Goal: Find specific page/section: Find specific page/section

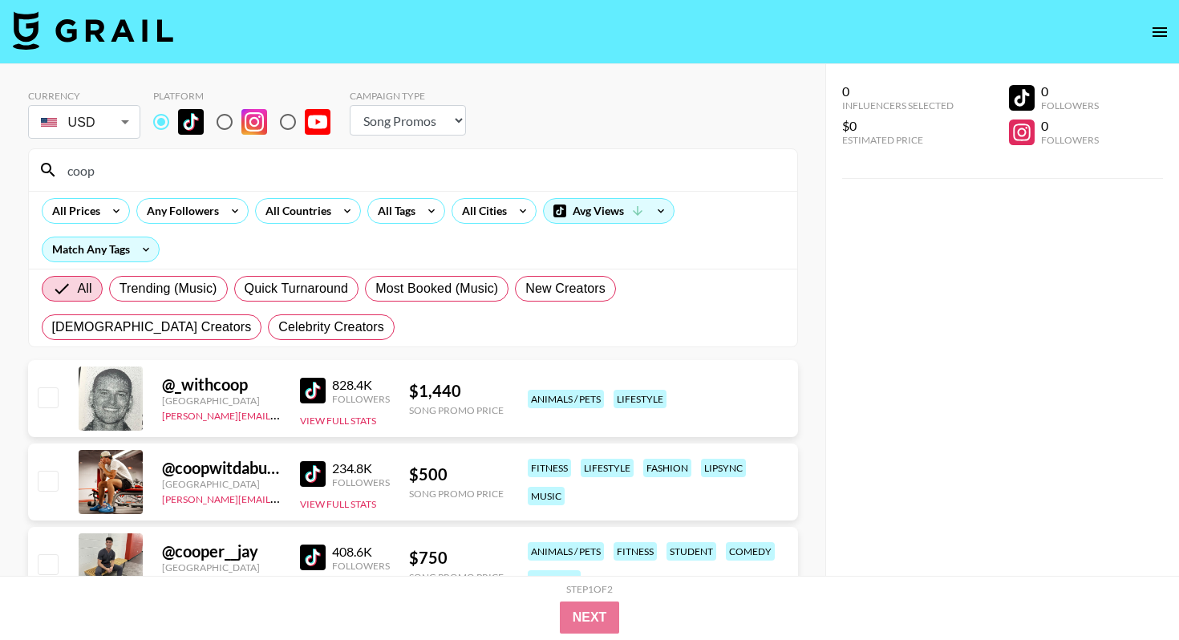
select select "Song"
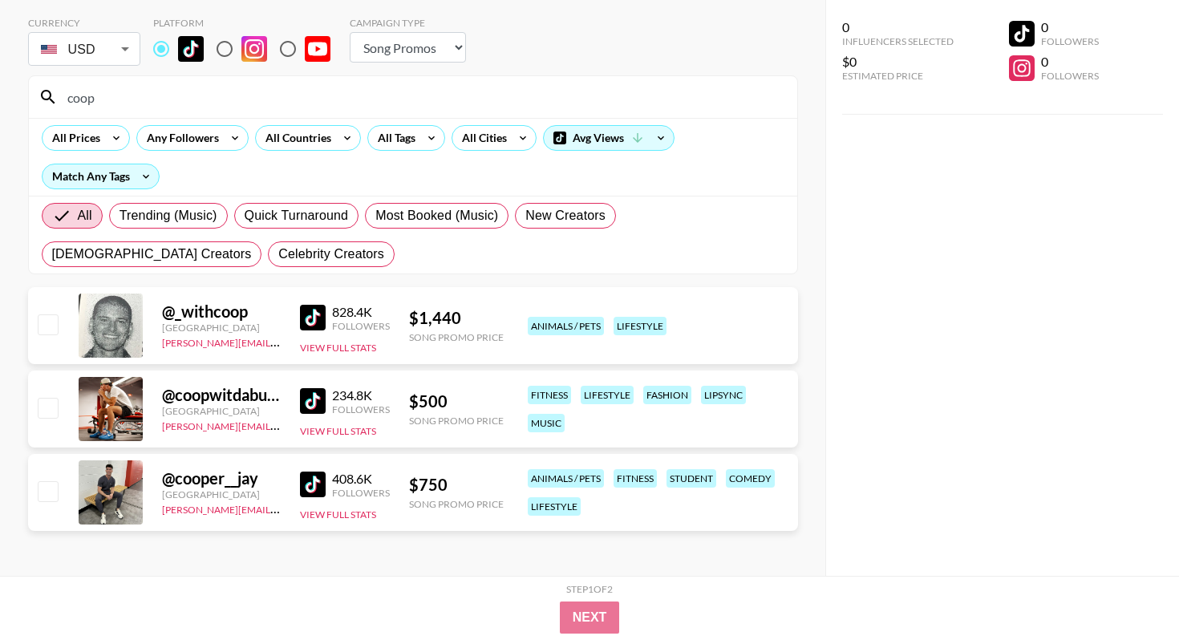
click at [44, 409] on input "checkbox" at bounding box center [47, 407] width 19 height 19
checkbox input "true"
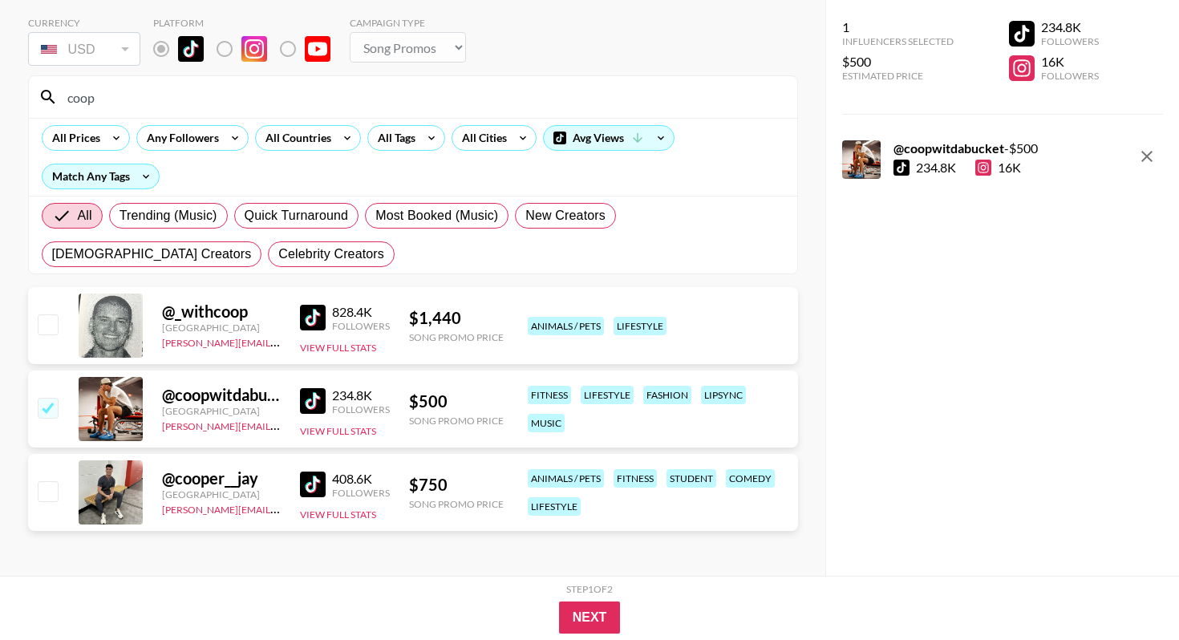
click at [138, 99] on input "coop" at bounding box center [423, 97] width 730 height 26
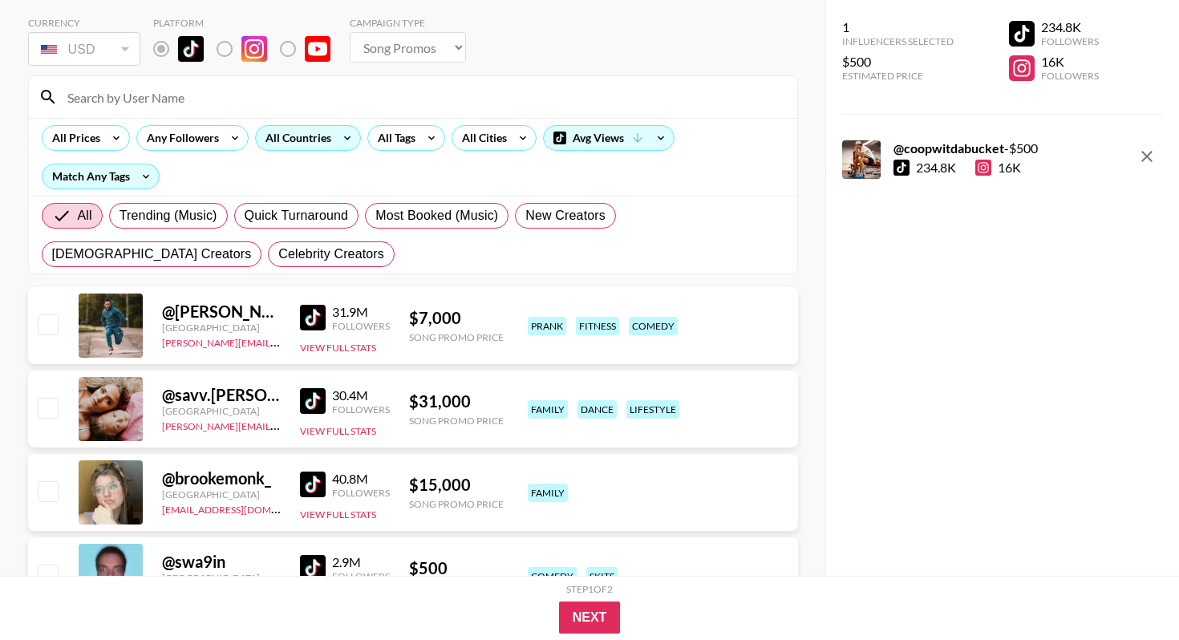
click at [319, 144] on div "All Countries" at bounding box center [295, 138] width 79 height 24
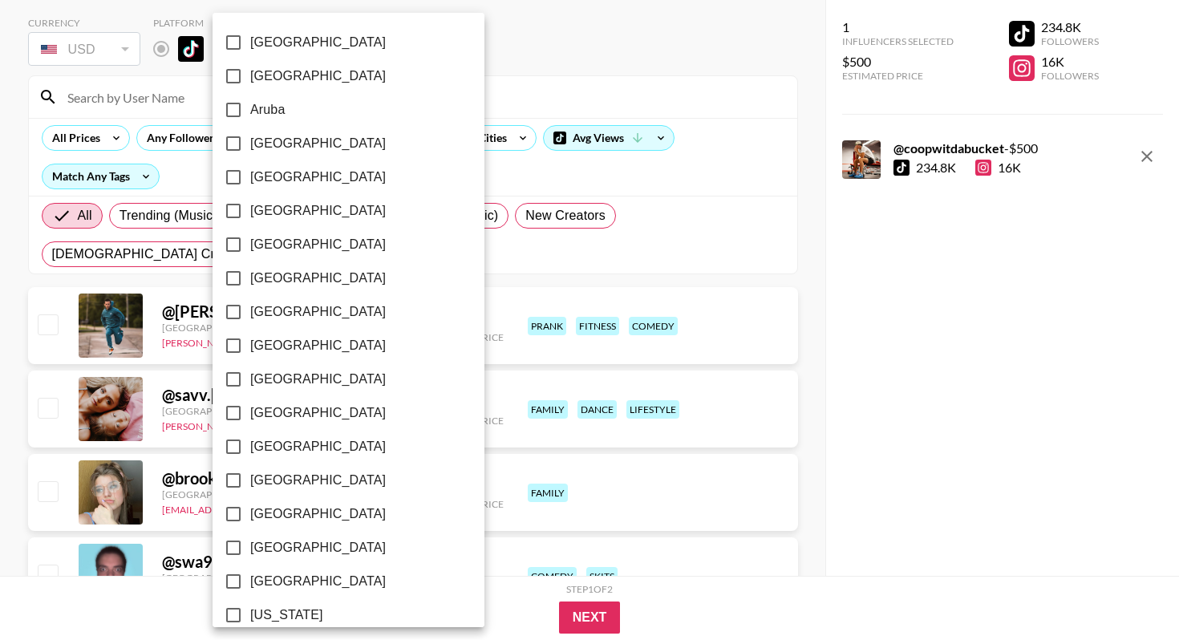
click at [421, 145] on div at bounding box center [589, 320] width 1179 height 640
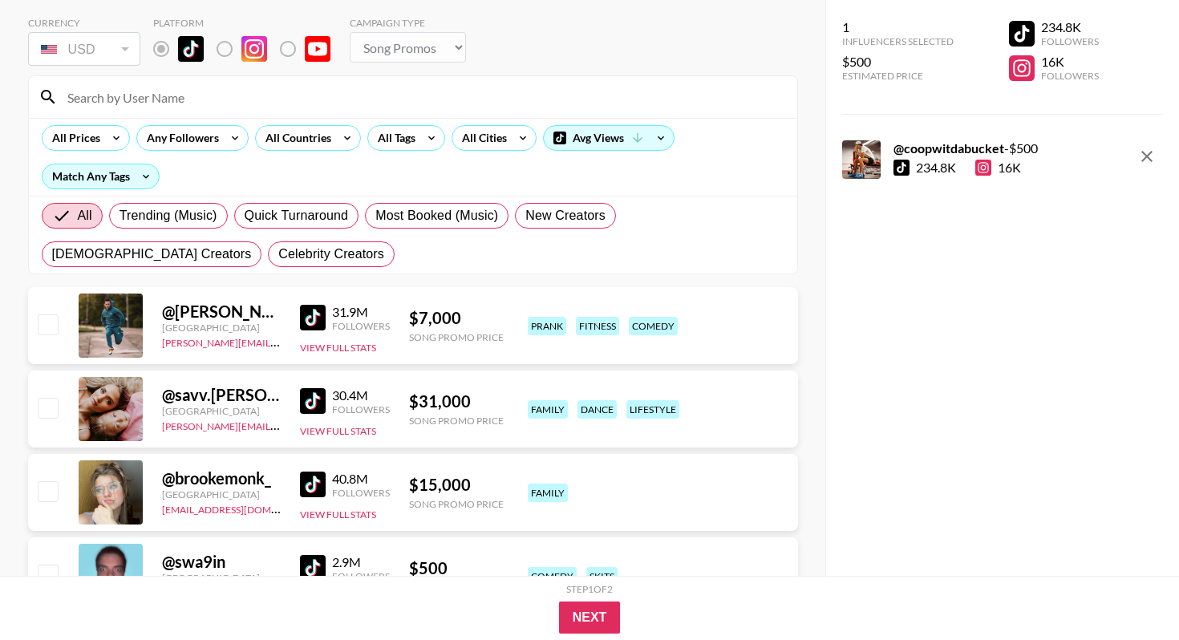
click at [419, 140] on icon at bounding box center [432, 138] width 26 height 24
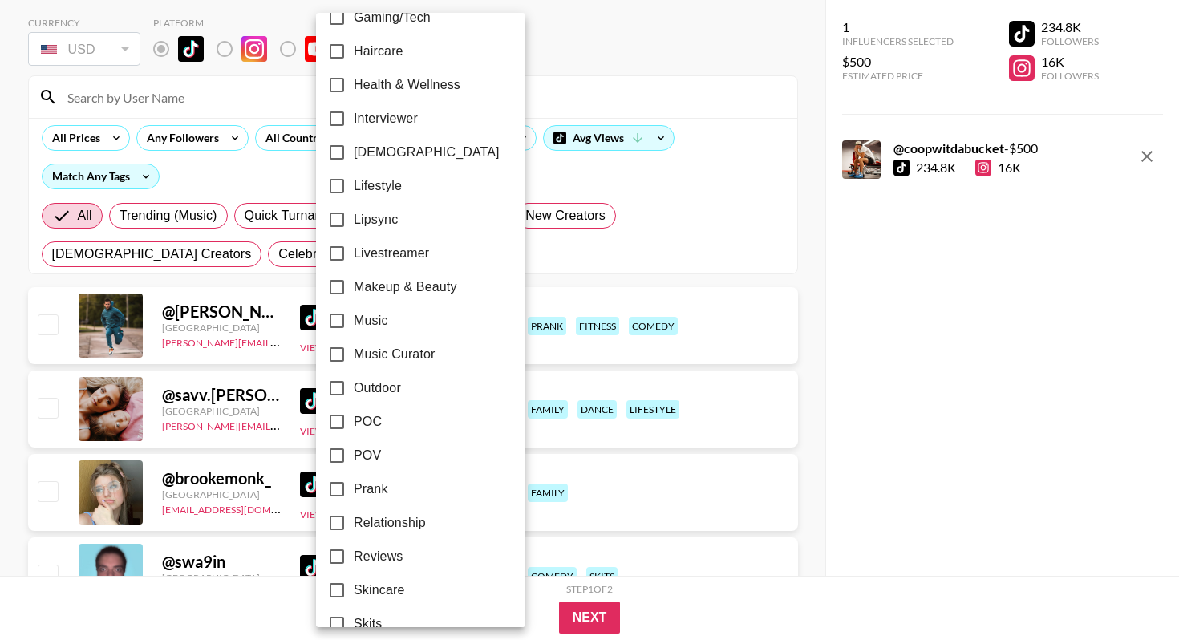
scroll to position [666, 0]
click at [364, 451] on span "POV" at bounding box center [367, 454] width 27 height 19
click at [354, 451] on input "POV" at bounding box center [337, 455] width 34 height 34
checkbox input "true"
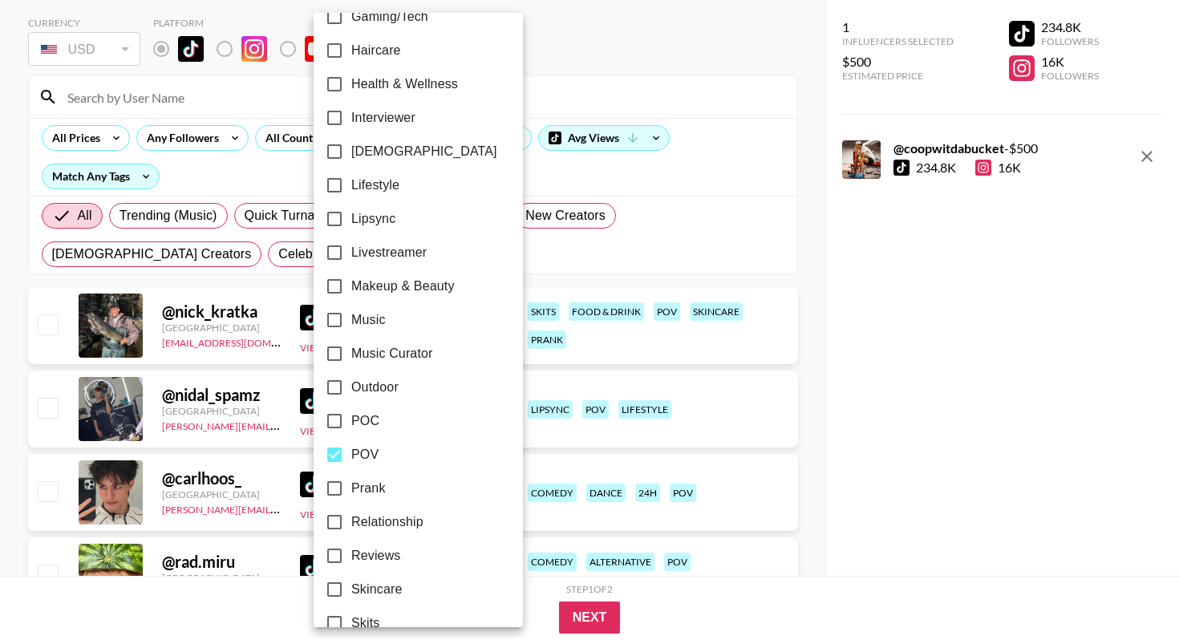
click at [782, 401] on div at bounding box center [589, 320] width 1179 height 640
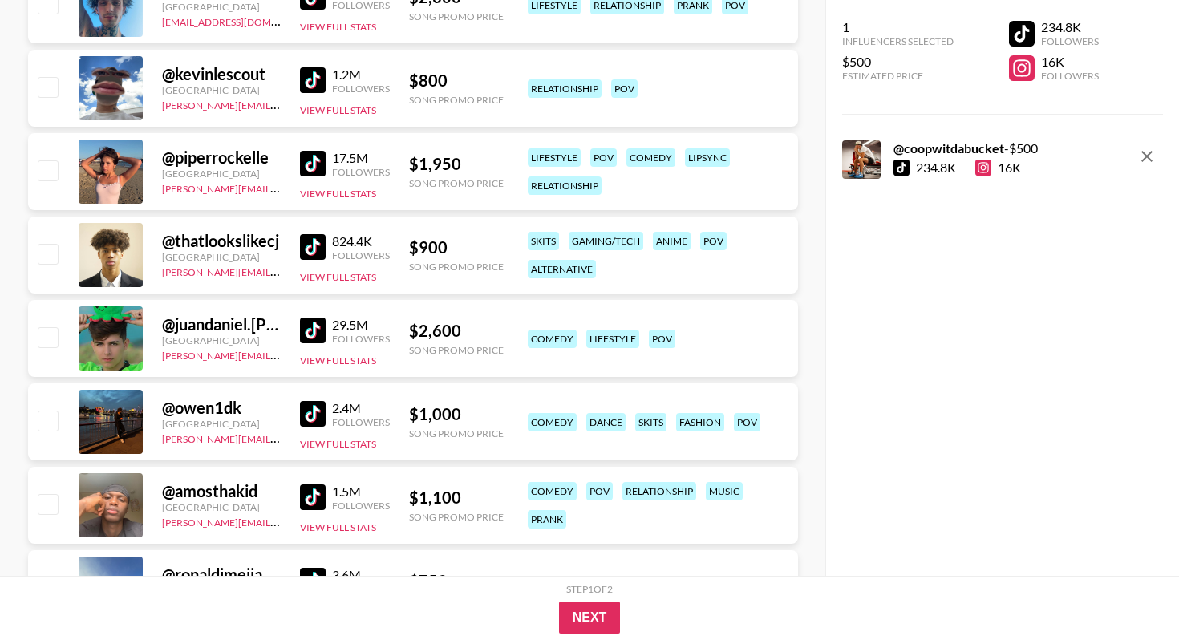
scroll to position [1479, 0]
click at [314, 171] on img at bounding box center [313, 163] width 26 height 26
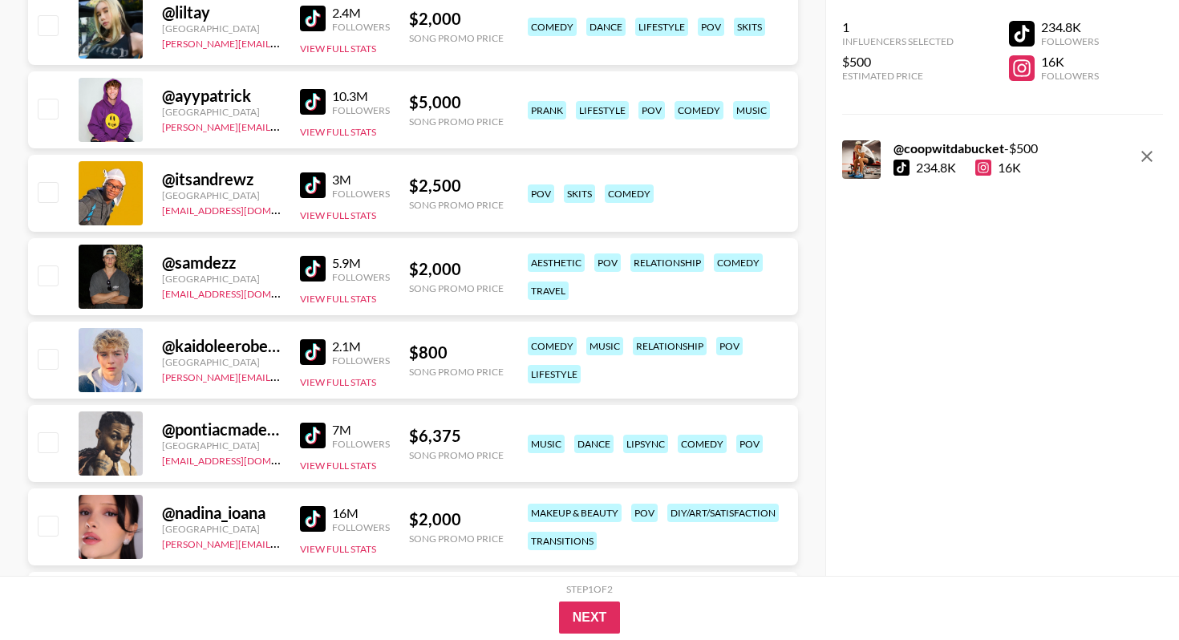
scroll to position [0, 0]
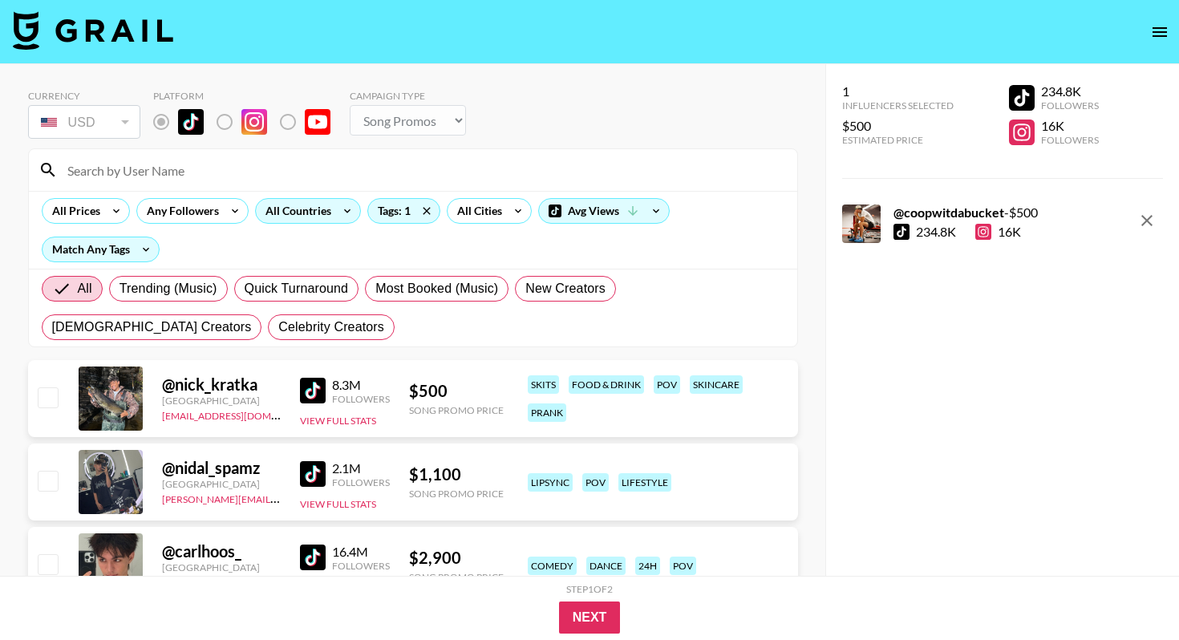
click at [340, 217] on icon at bounding box center [347, 211] width 26 height 24
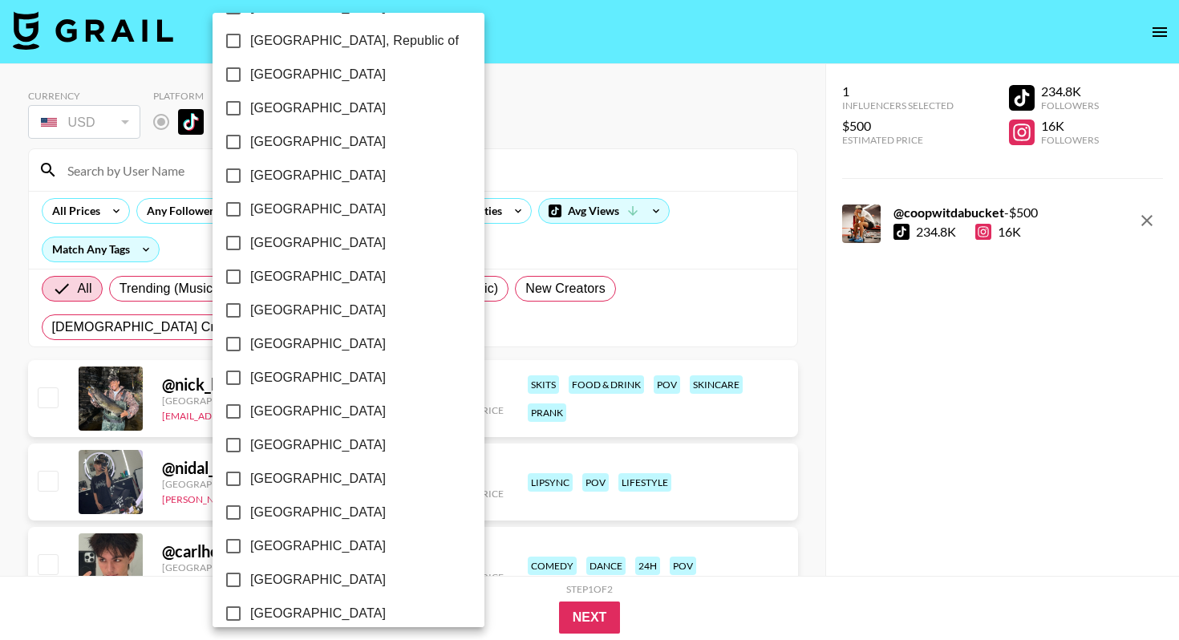
scroll to position [1230, 0]
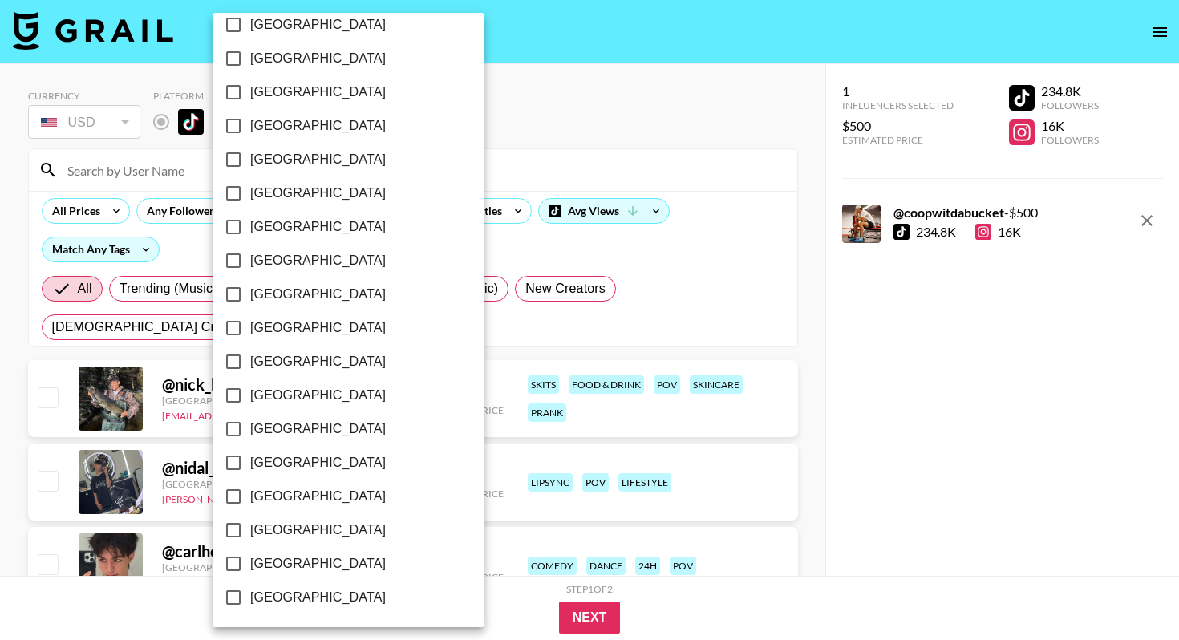
click at [265, 563] on span "[GEOGRAPHIC_DATA]" at bounding box center [318, 563] width 136 height 19
click at [250, 563] on input "[GEOGRAPHIC_DATA]" at bounding box center [234, 564] width 34 height 34
checkbox input "true"
click at [18, 359] on div at bounding box center [589, 320] width 1179 height 640
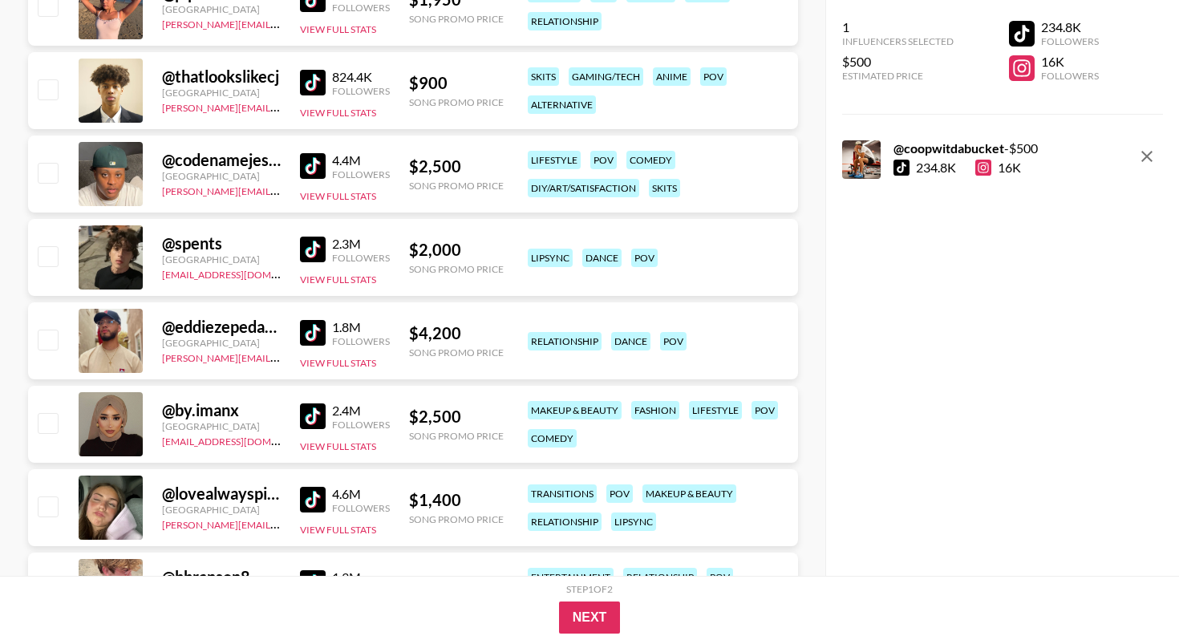
scroll to position [1425, 0]
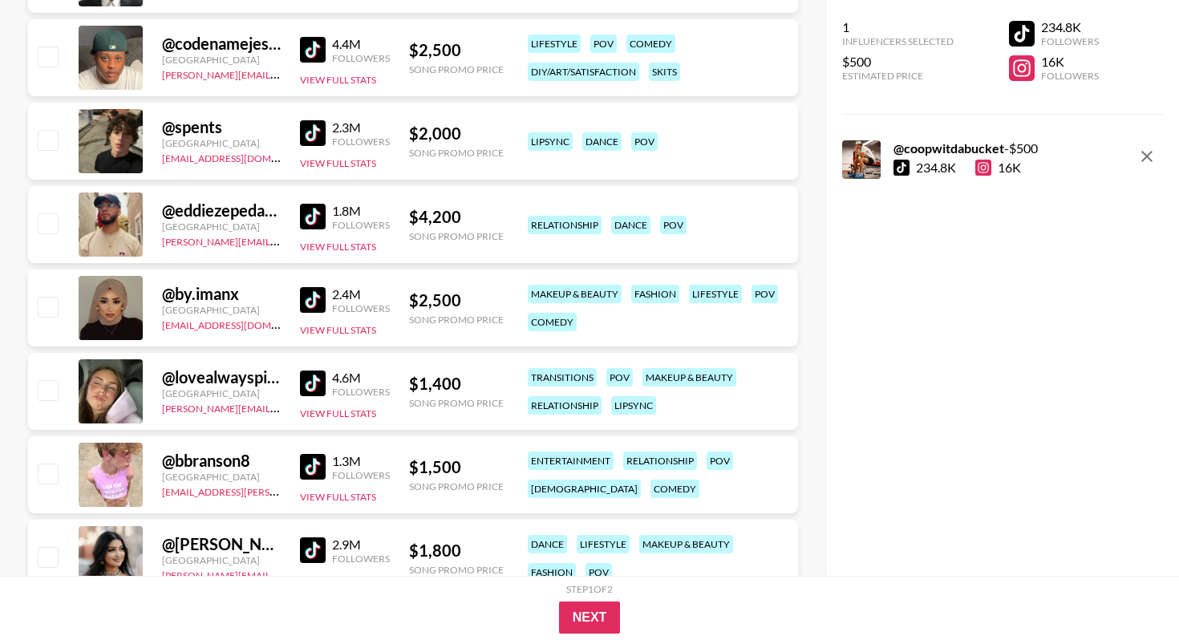
click at [309, 387] on img at bounding box center [313, 383] width 26 height 26
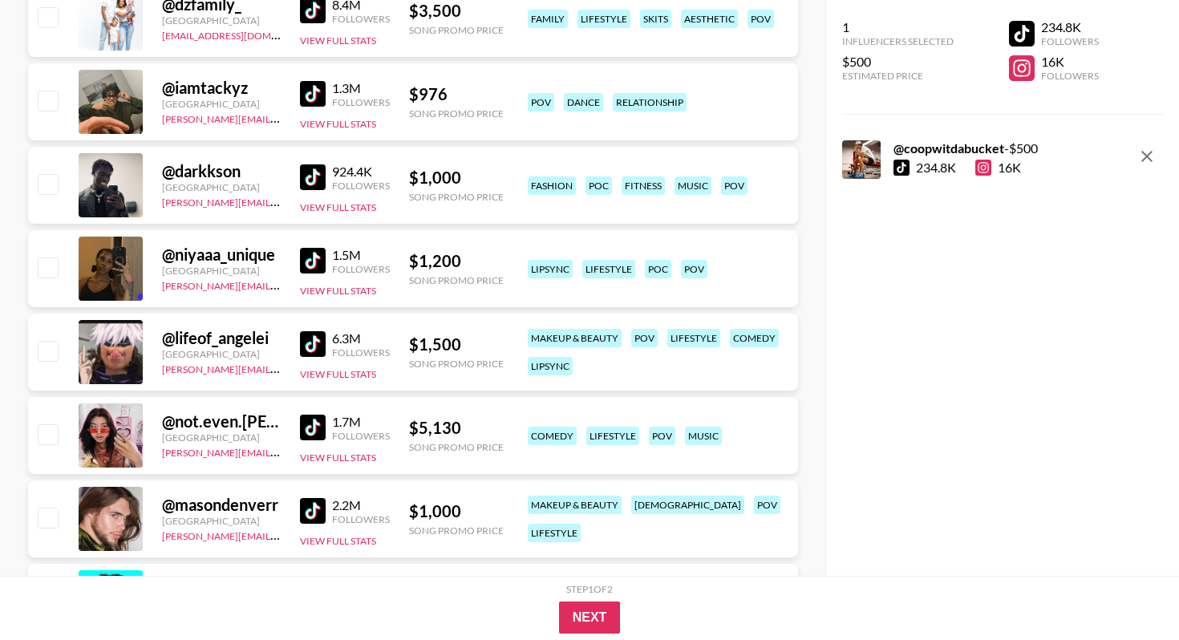
scroll to position [2216, 0]
click at [321, 436] on img at bounding box center [313, 427] width 26 height 26
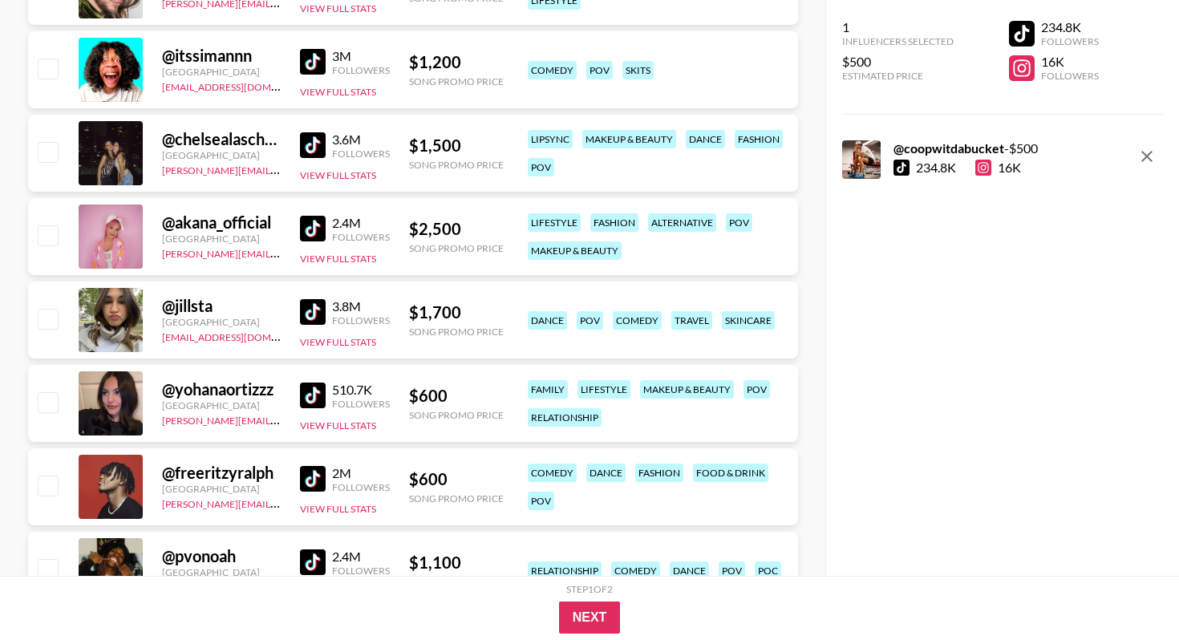
scroll to position [2844, 0]
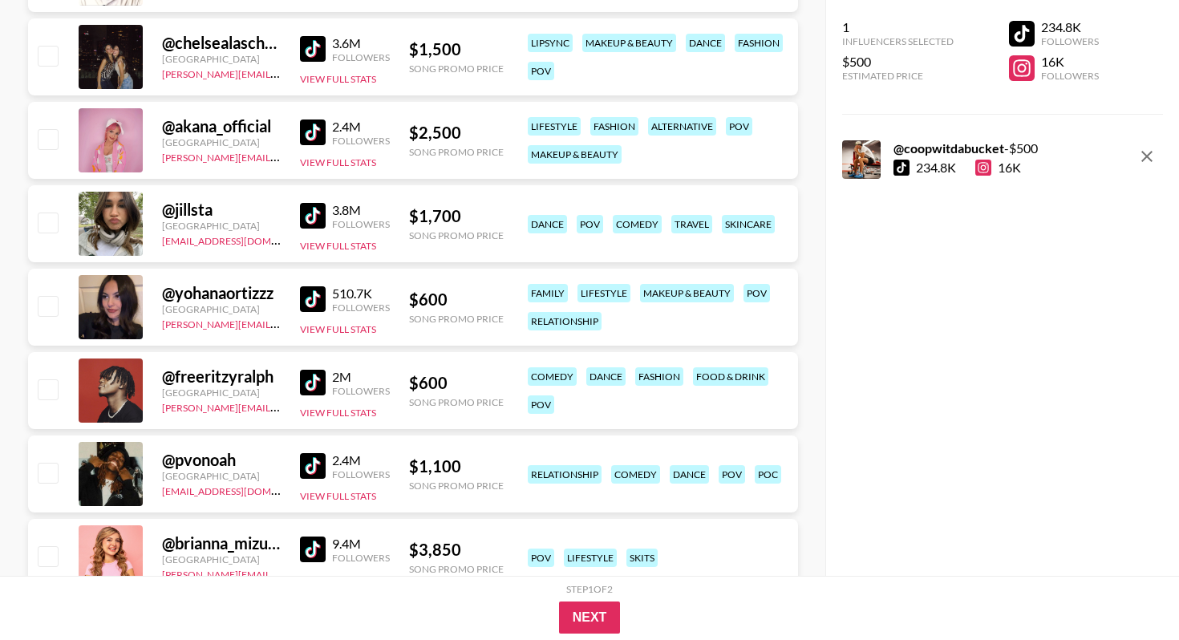
click at [316, 305] on img at bounding box center [313, 299] width 26 height 26
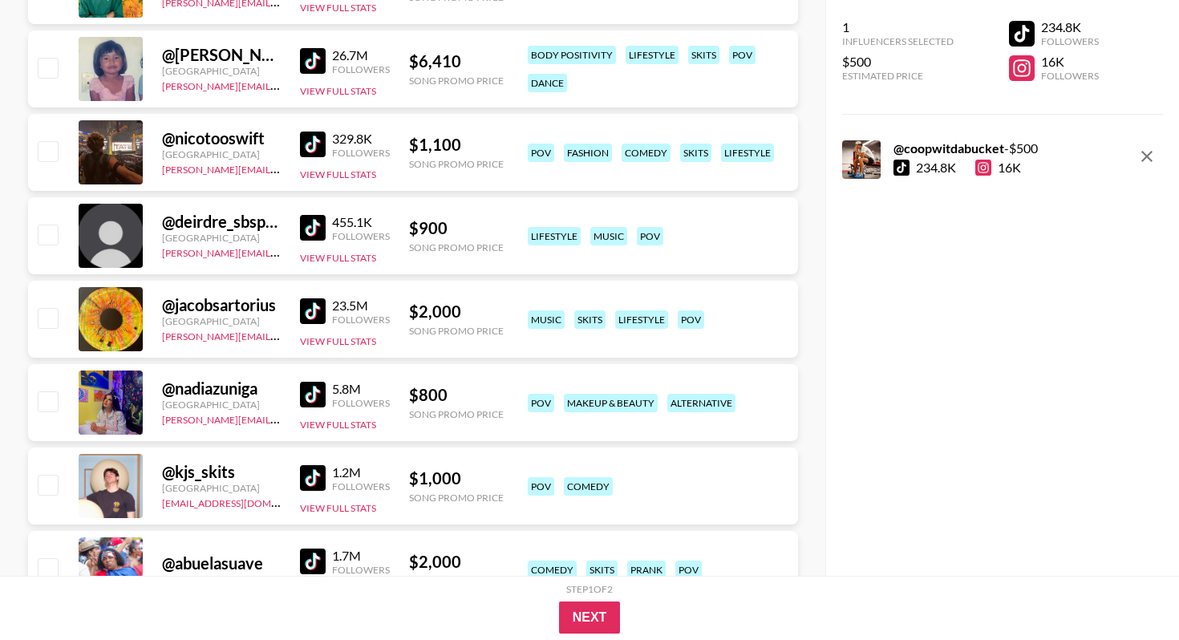
scroll to position [3583, 0]
click at [311, 391] on img at bounding box center [313, 394] width 26 height 26
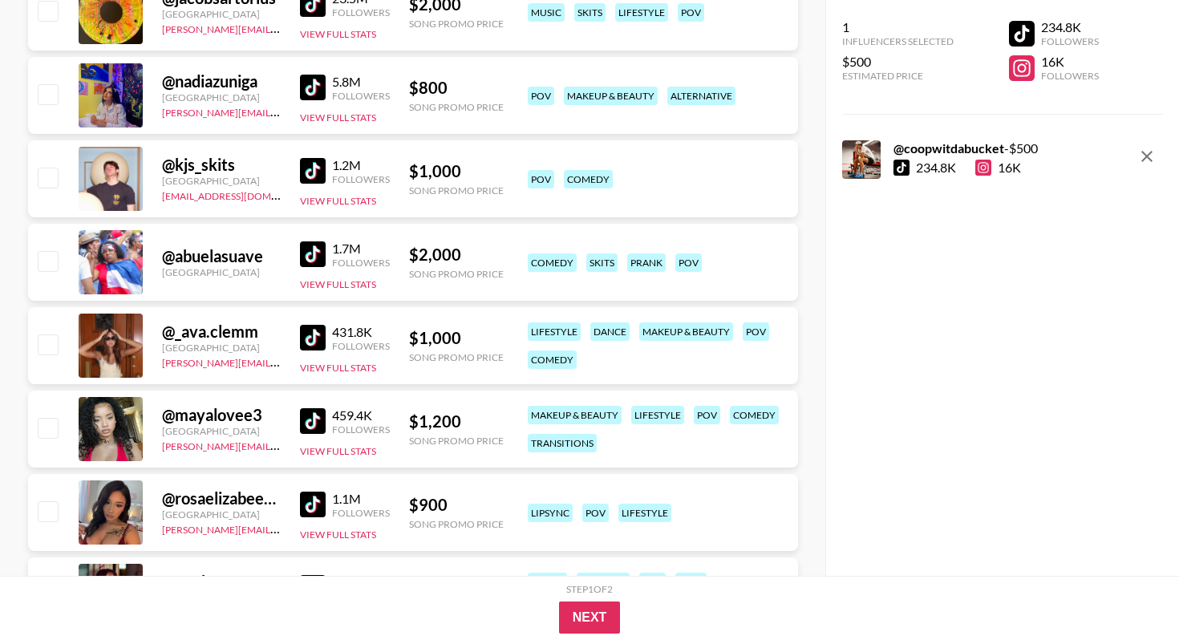
scroll to position [3895, 0]
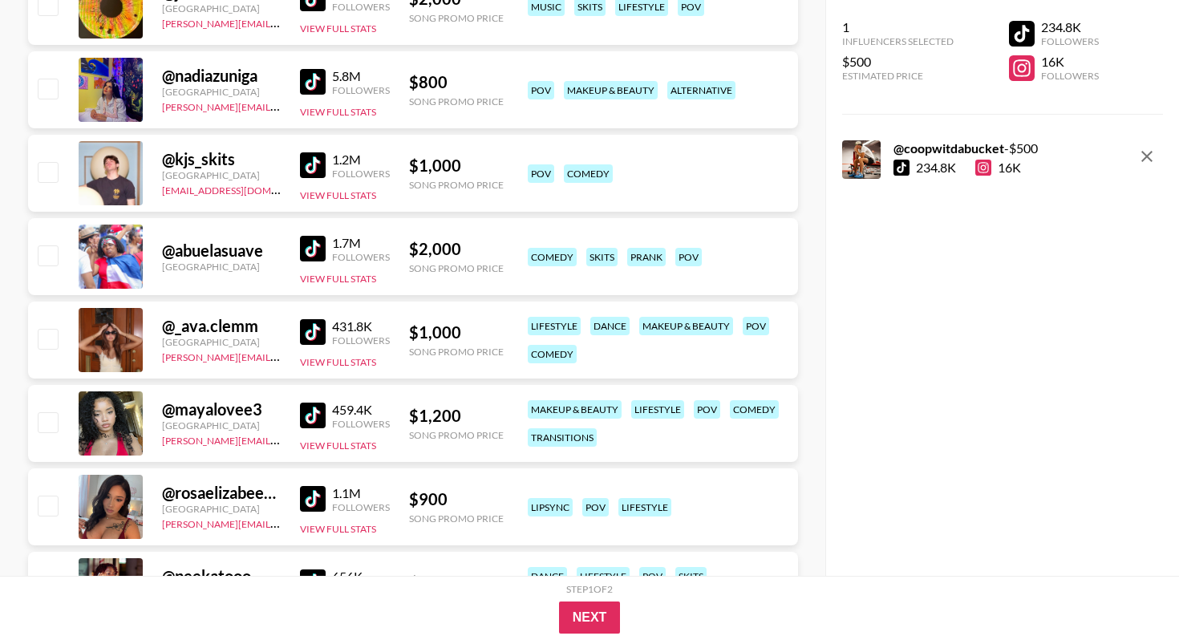
click at [314, 341] on img at bounding box center [313, 332] width 26 height 26
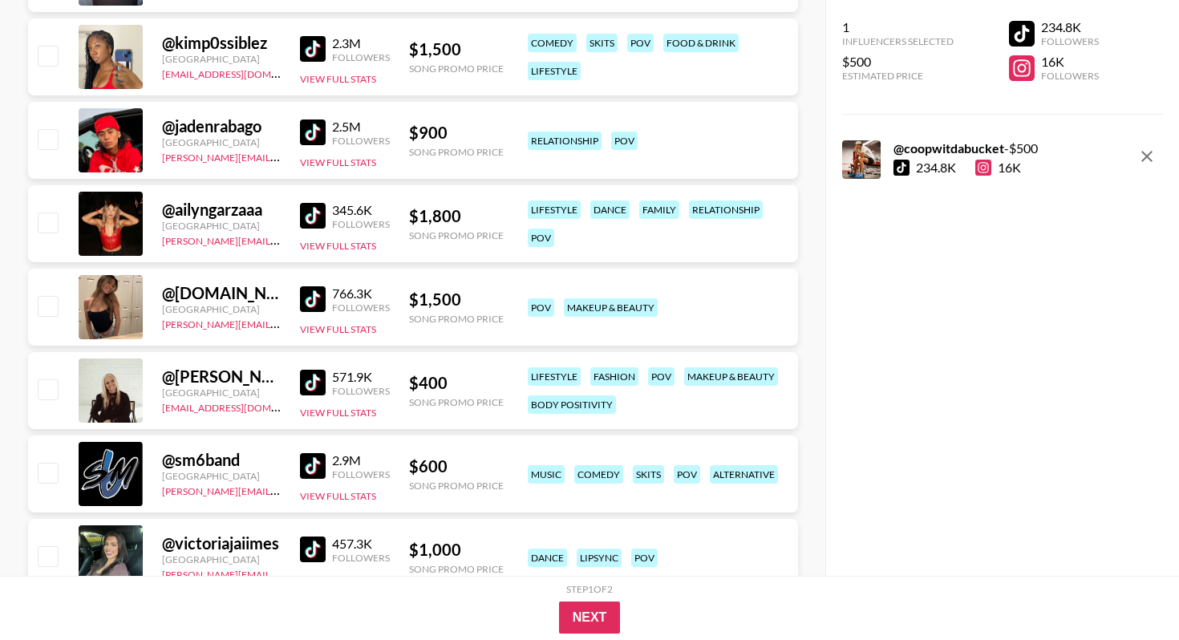
scroll to position [5013, 0]
click at [319, 297] on img at bounding box center [313, 298] width 26 height 26
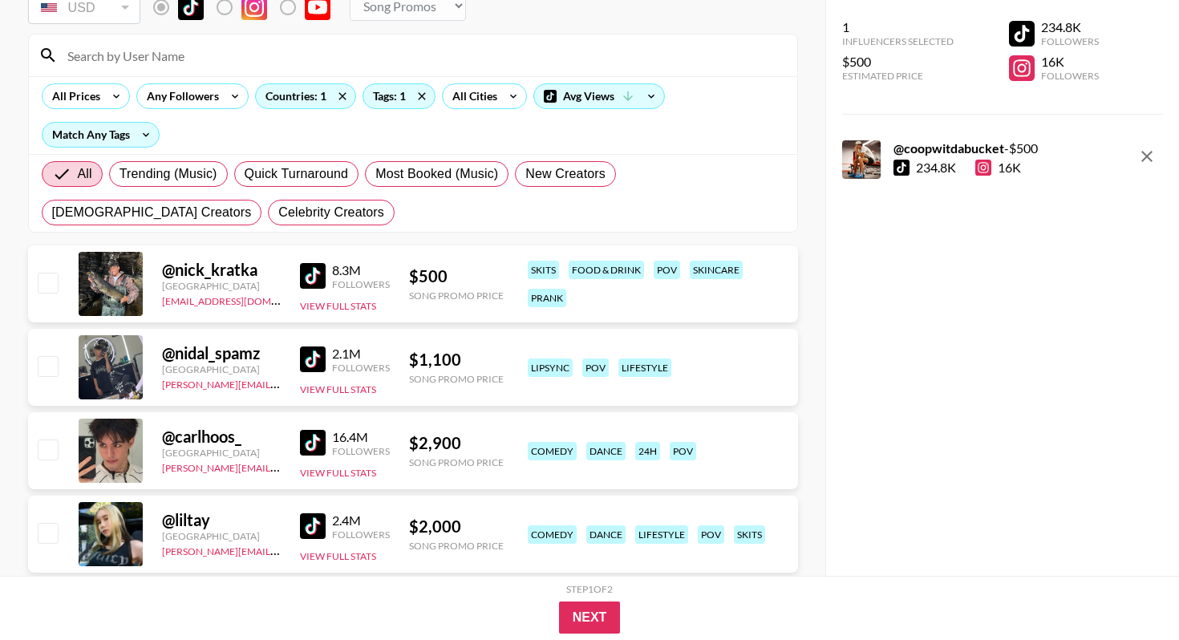
scroll to position [0, 0]
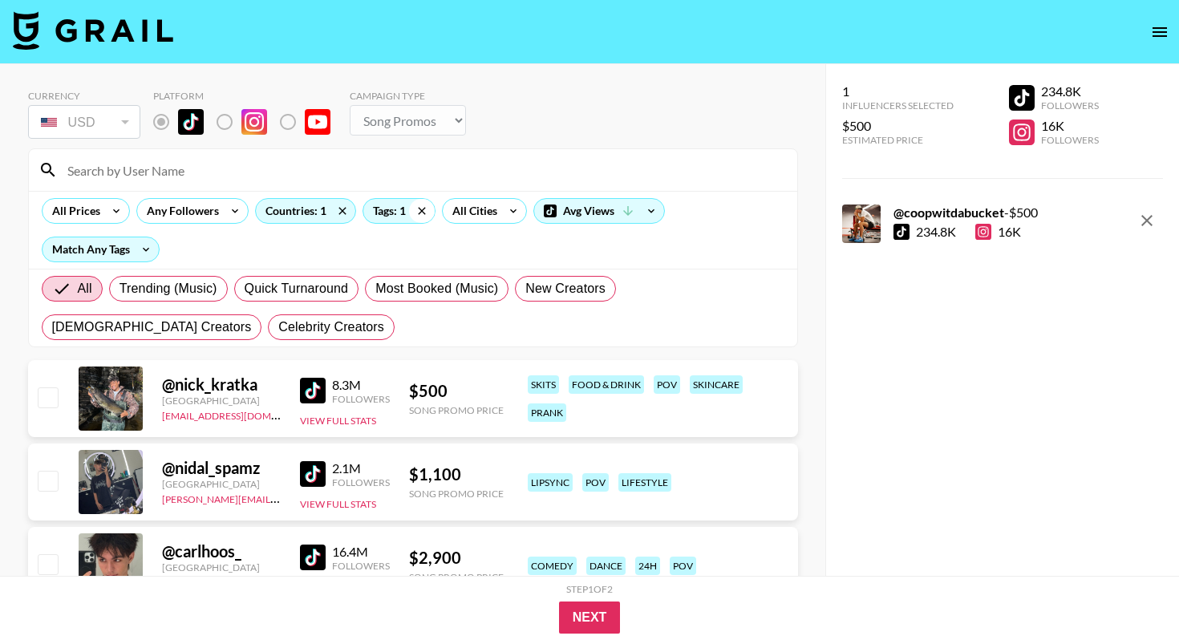
click at [416, 209] on icon at bounding box center [422, 211] width 26 height 24
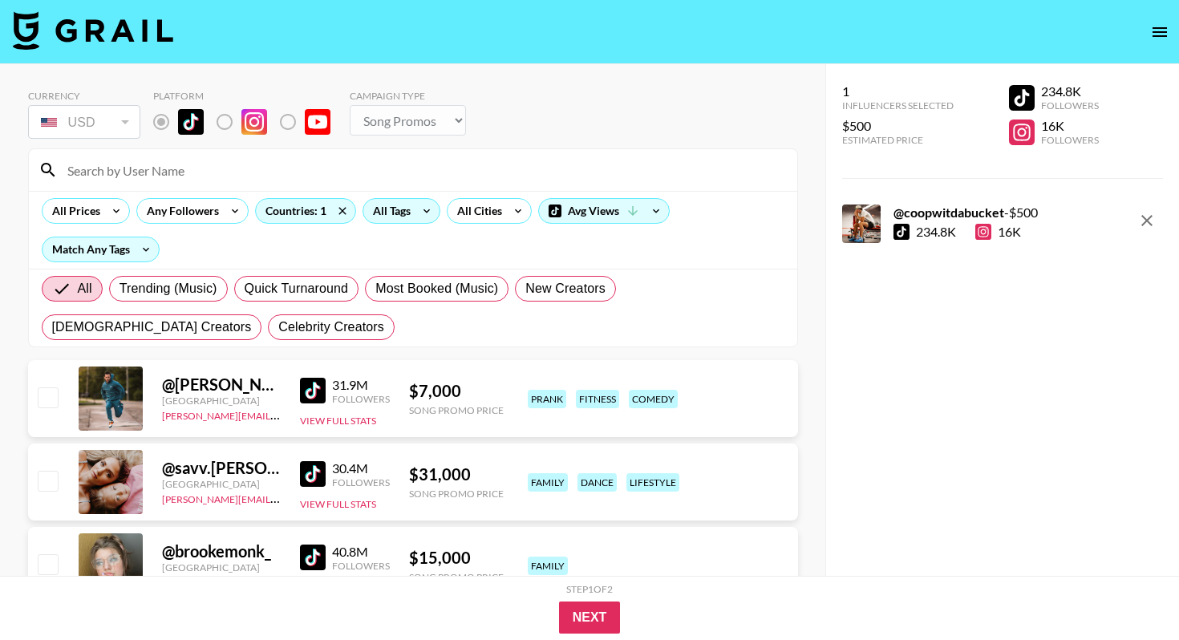
click at [399, 208] on div "All Tags" at bounding box center [388, 211] width 51 height 24
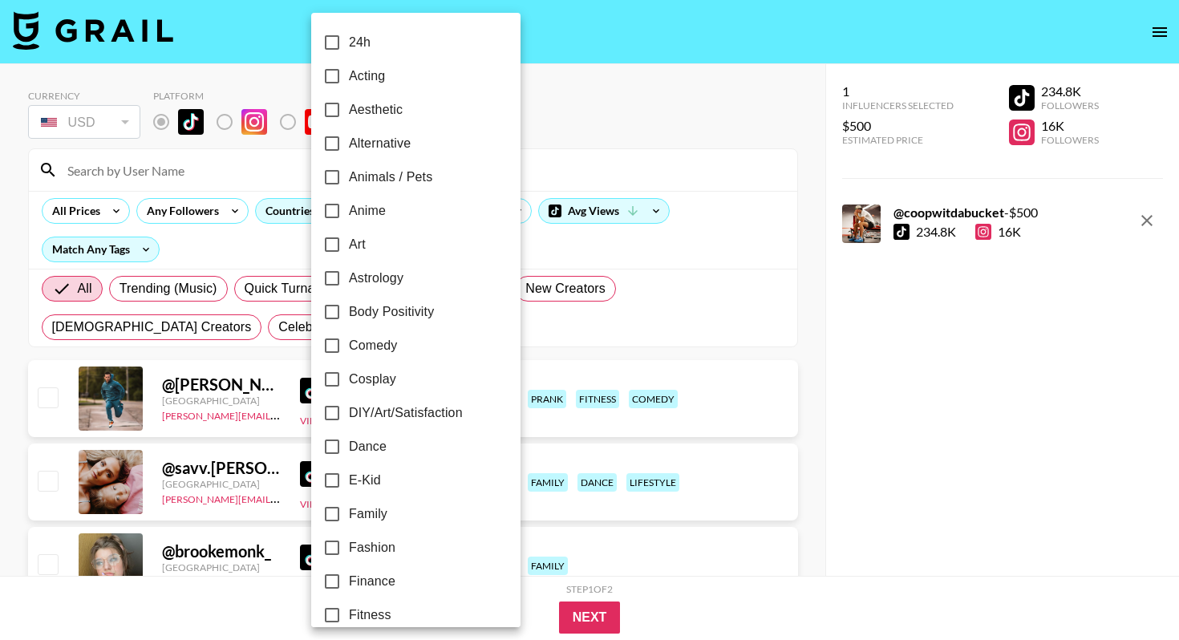
click at [368, 444] on span "Dance" at bounding box center [368, 446] width 38 height 19
click at [349, 444] on input "Dance" at bounding box center [332, 447] width 34 height 34
checkbox input "true"
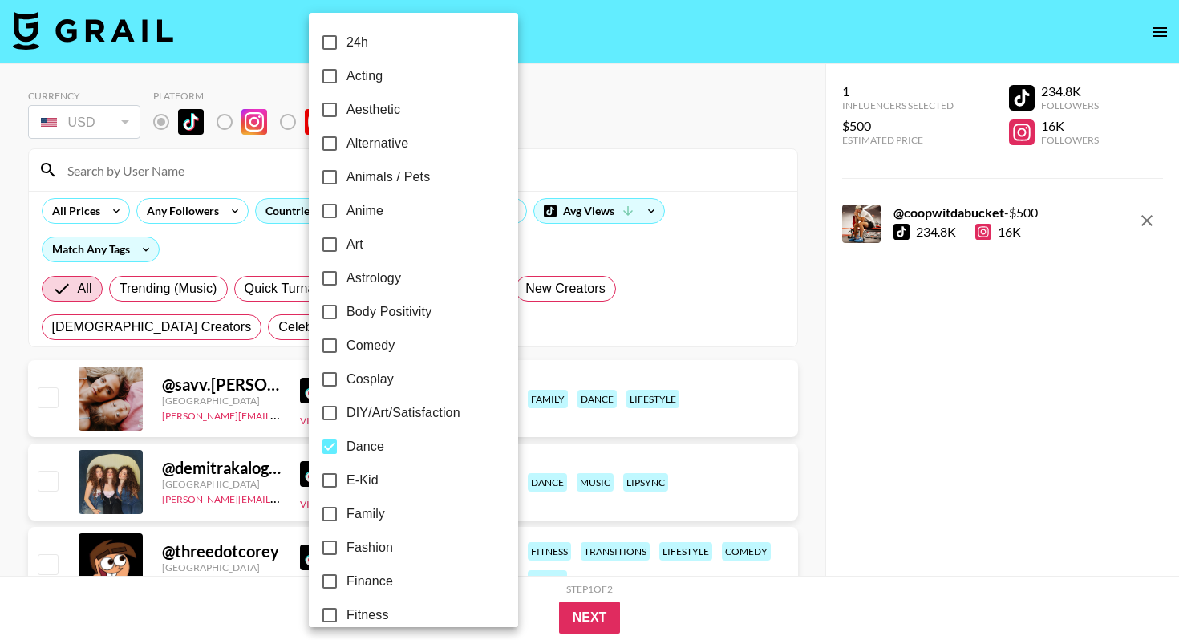
click at [795, 385] on div at bounding box center [589, 320] width 1179 height 640
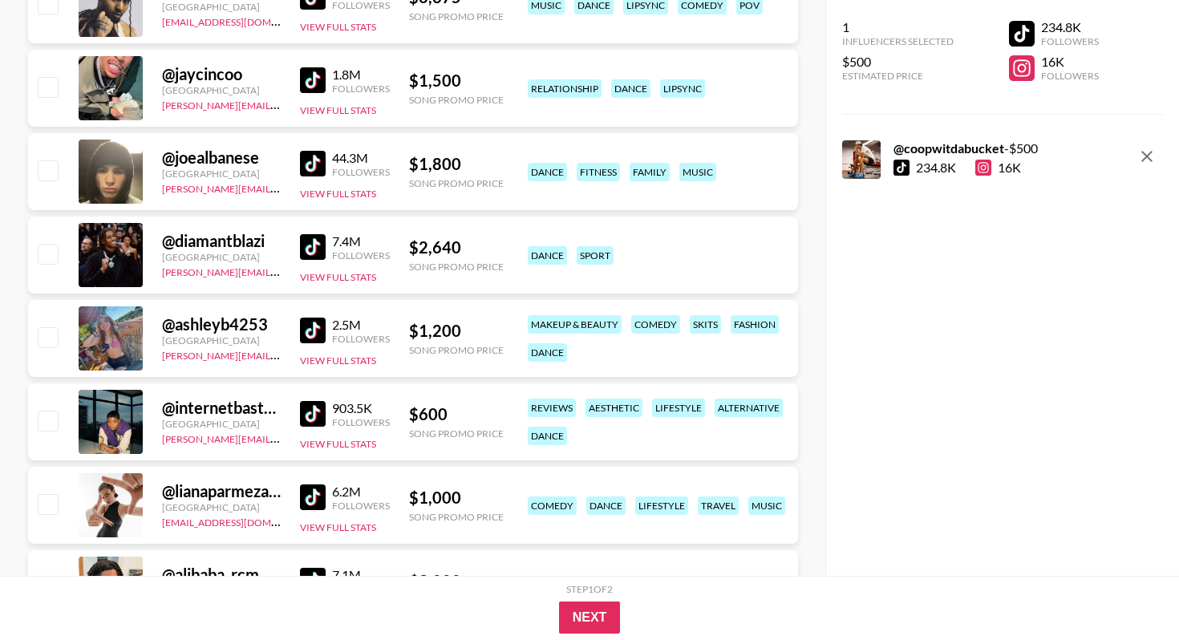
scroll to position [1161, 0]
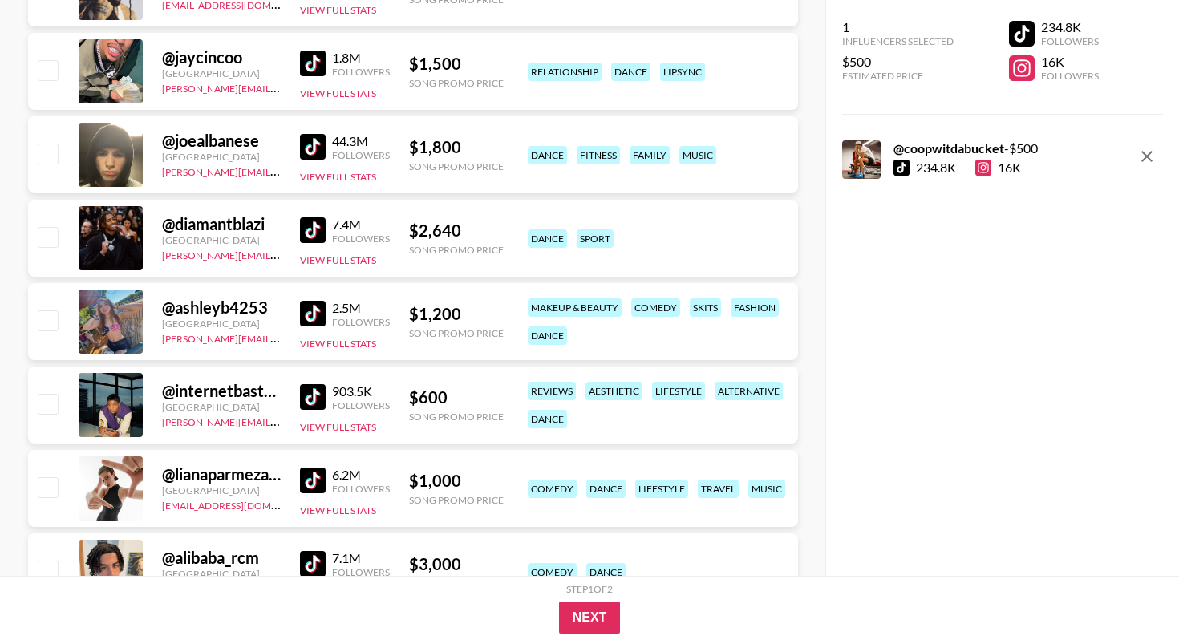
click at [314, 318] on img at bounding box center [313, 314] width 26 height 26
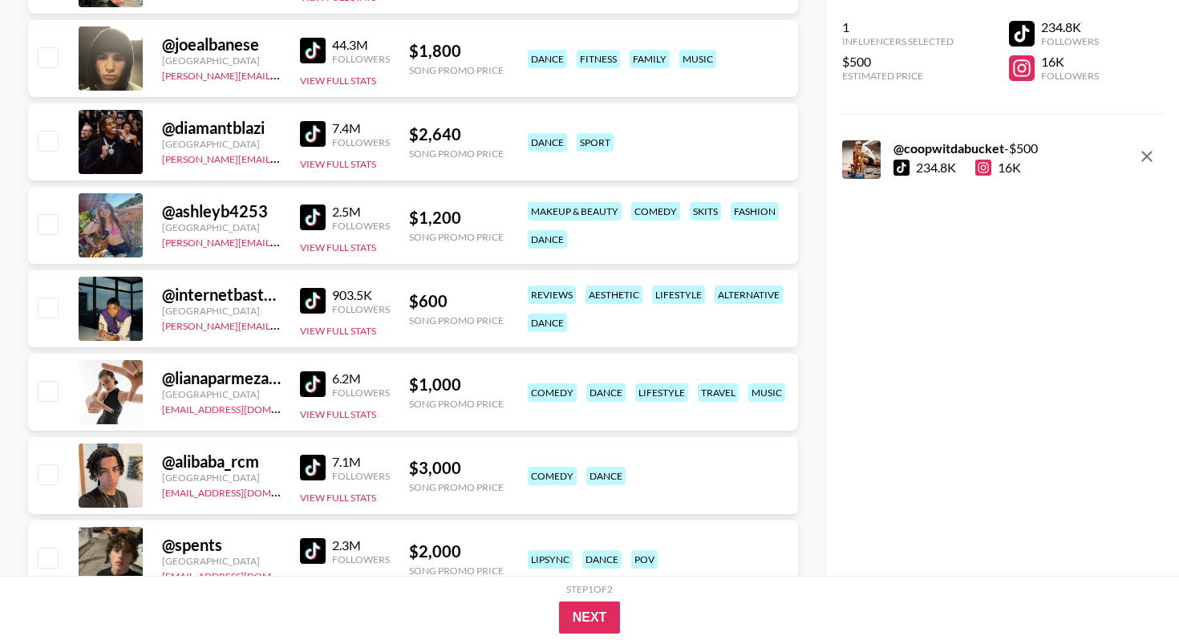
scroll to position [1259, 0]
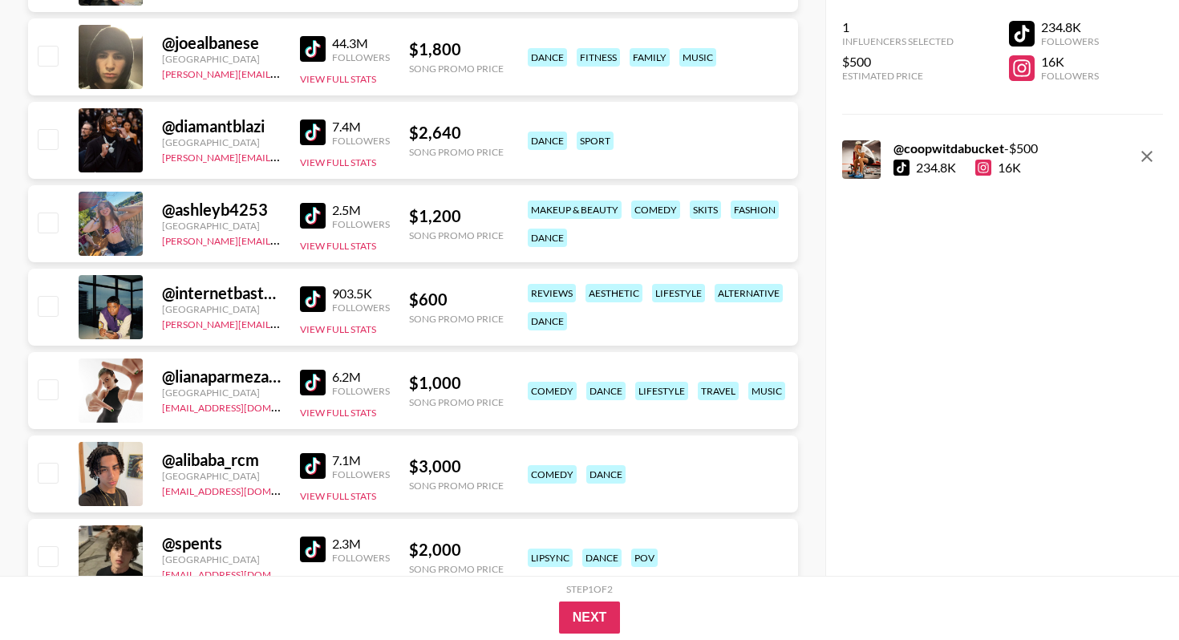
click at [913, 169] on div "234.8K" at bounding box center [924, 168] width 63 height 16
click at [894, 169] on div at bounding box center [901, 168] width 16 height 16
click at [862, 163] on div at bounding box center [861, 159] width 38 height 38
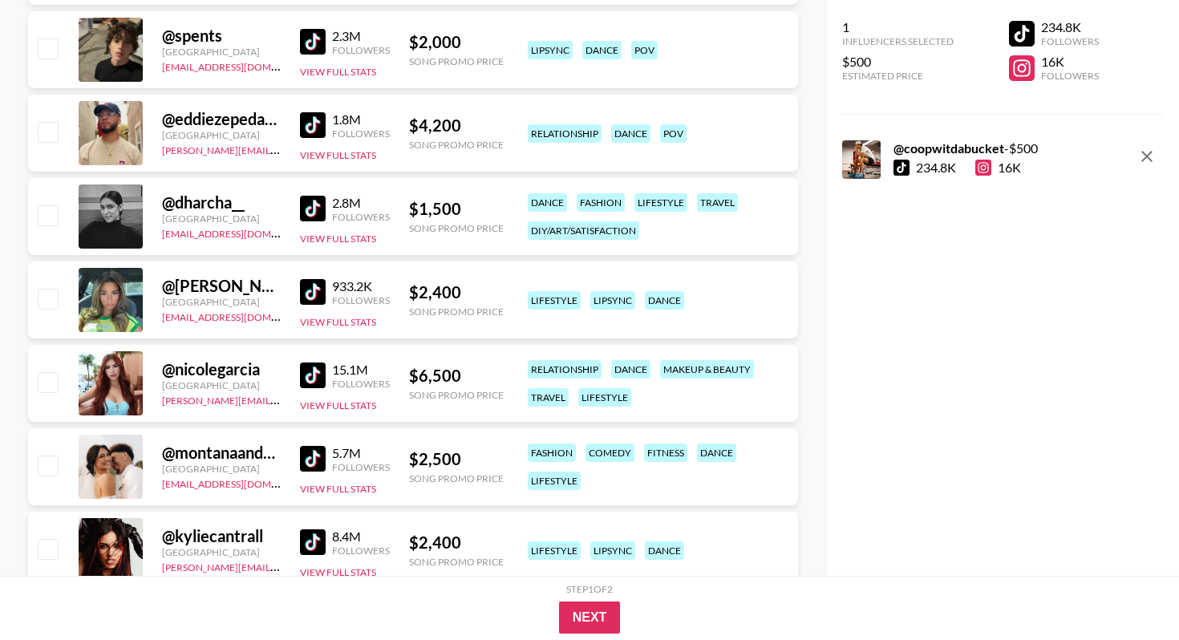
scroll to position [1767, 0]
click at [310, 289] on img at bounding box center [313, 291] width 26 height 26
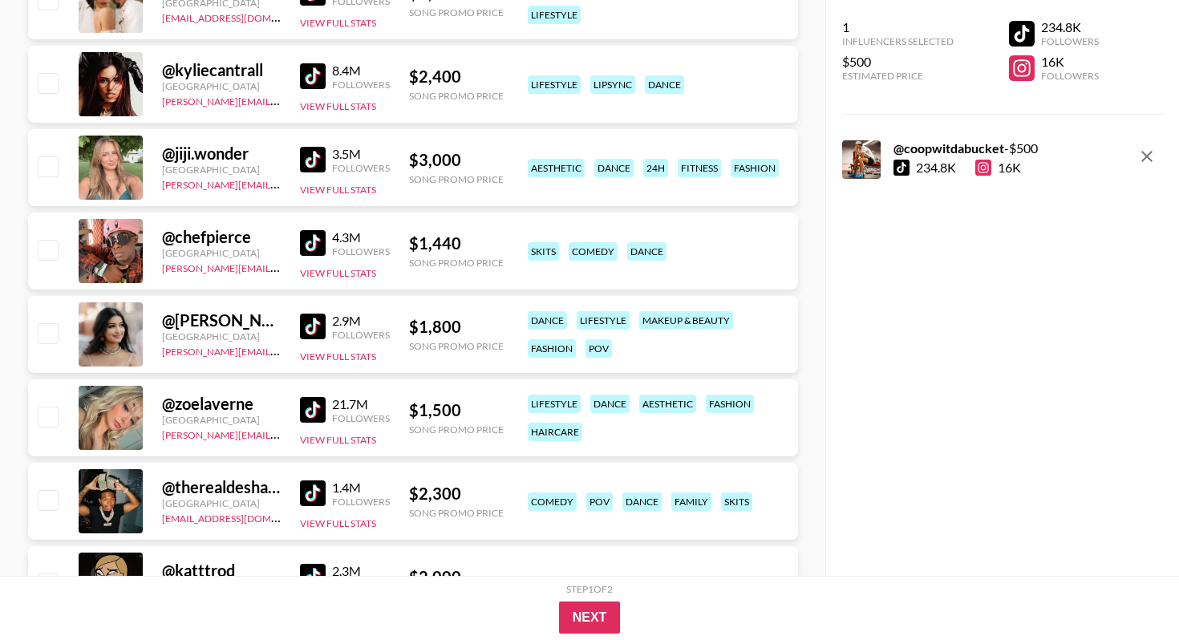
scroll to position [2245, 0]
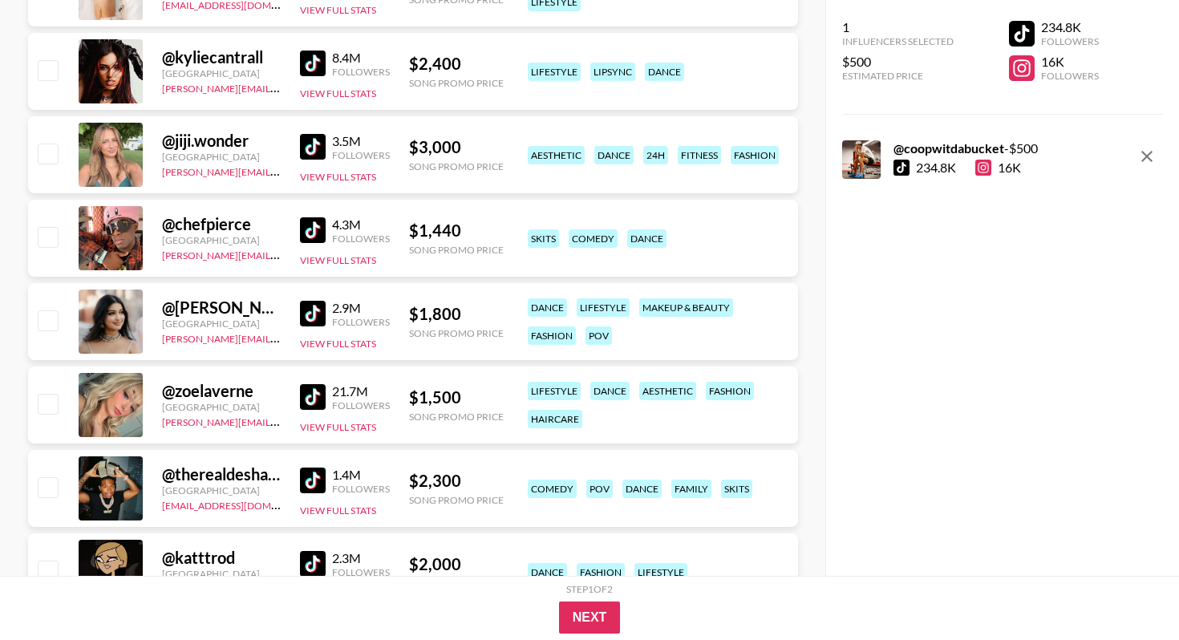
click at [314, 392] on img at bounding box center [313, 397] width 26 height 26
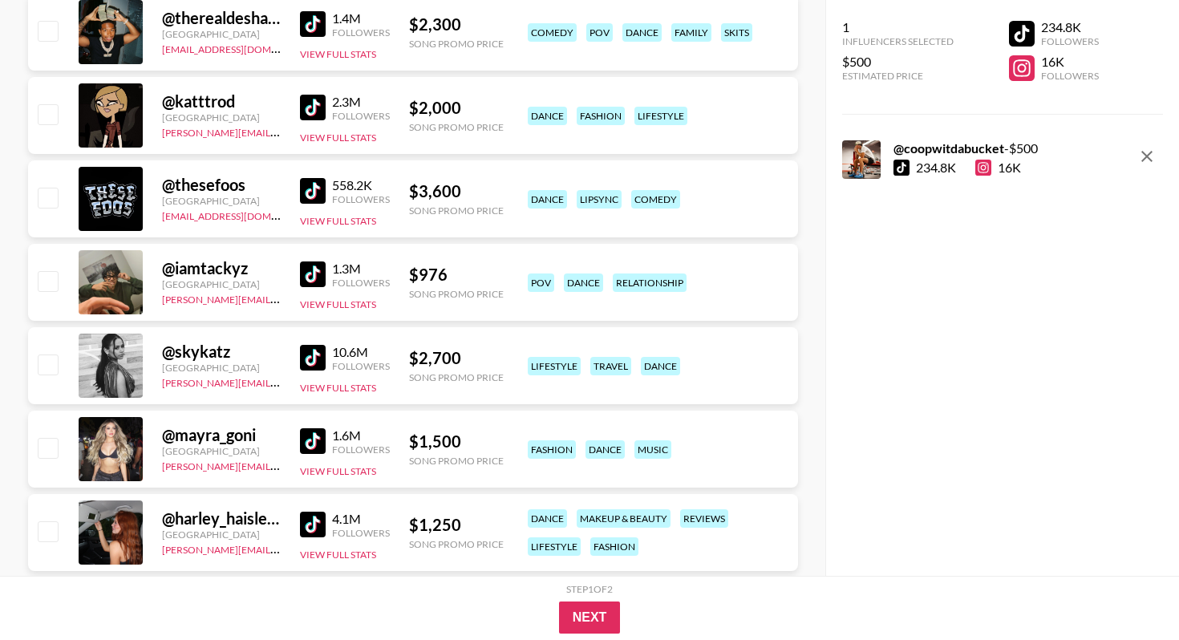
scroll to position [2714, 0]
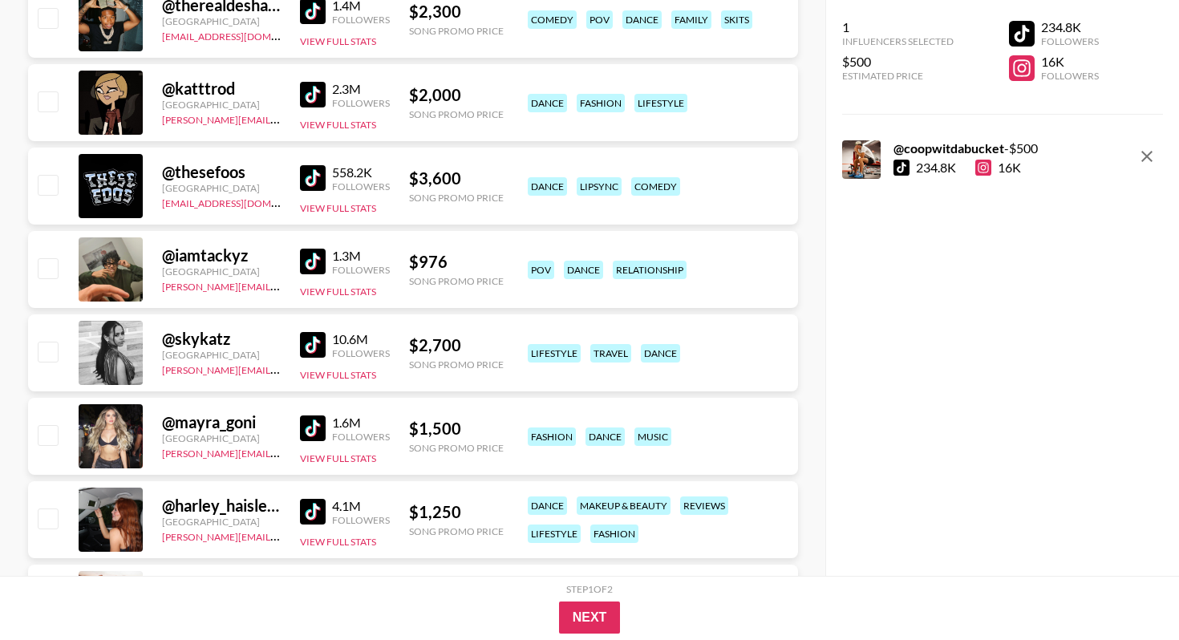
click at [319, 508] on img at bounding box center [313, 512] width 26 height 26
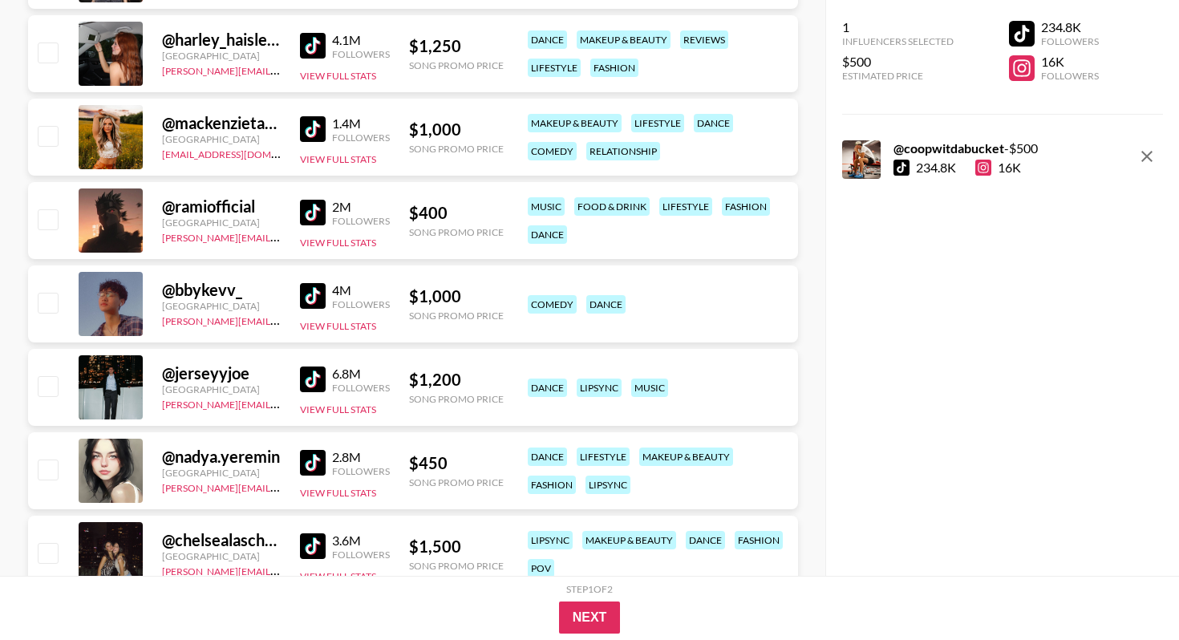
scroll to position [3183, 0]
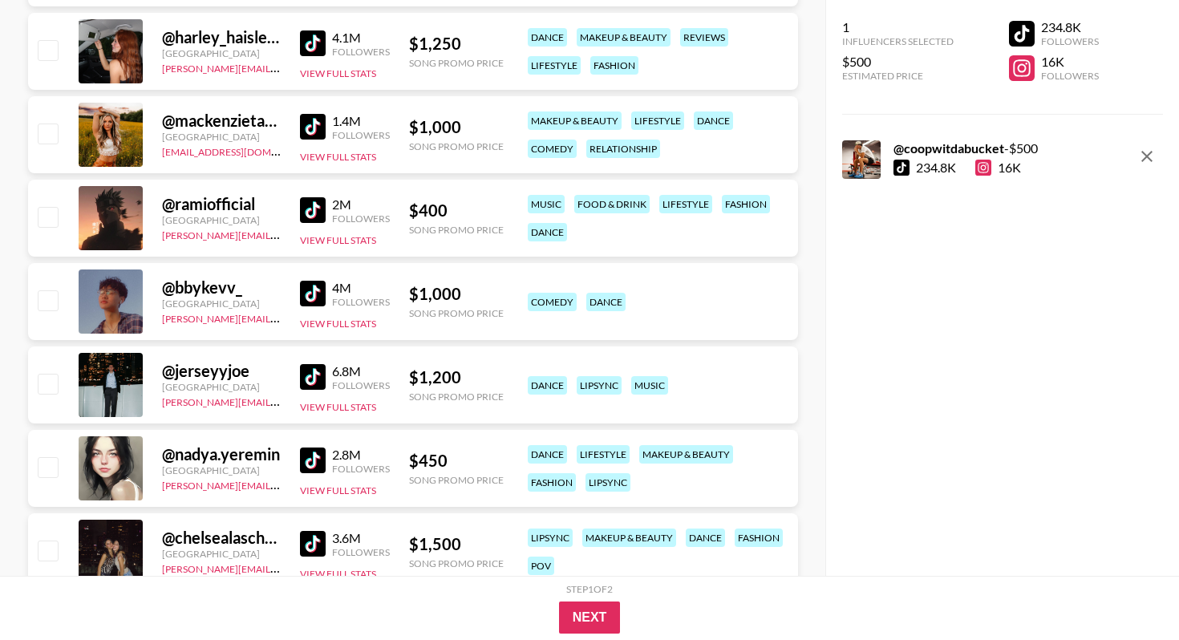
click at [317, 293] on img at bounding box center [313, 294] width 26 height 26
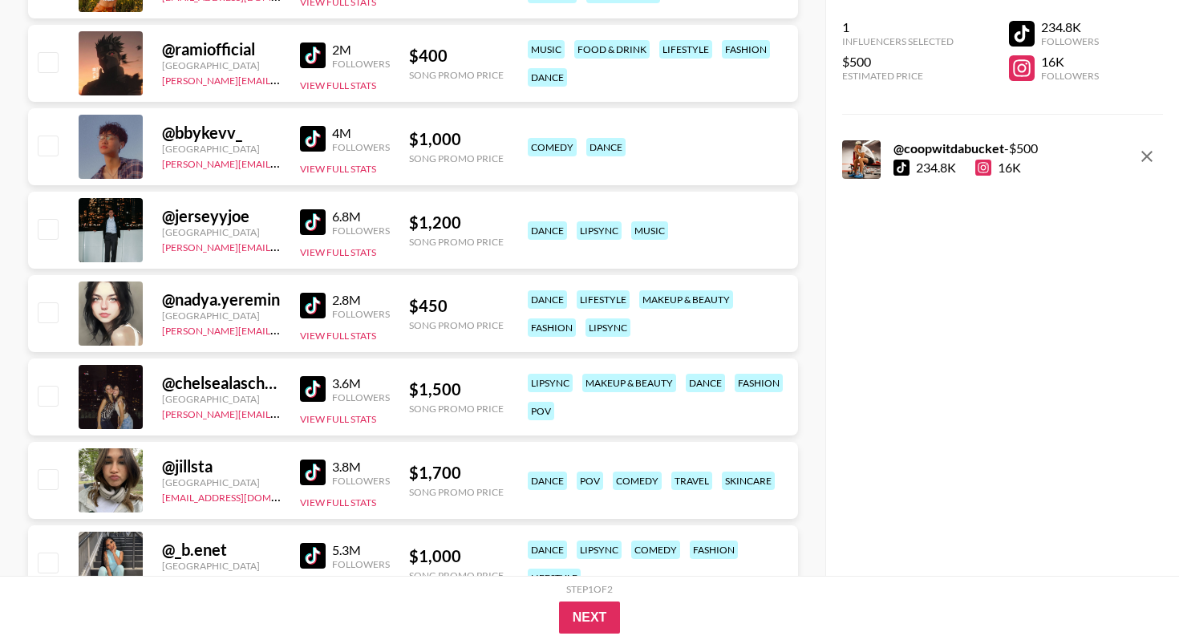
scroll to position [3343, 0]
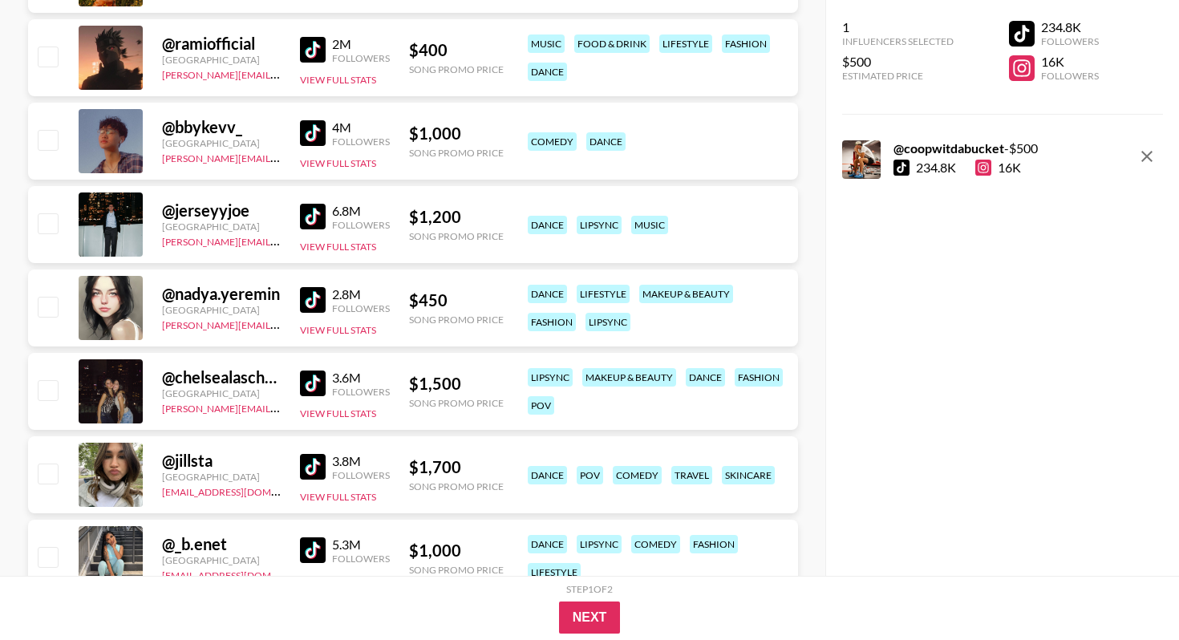
click at [309, 299] on img at bounding box center [313, 300] width 26 height 26
